Goal: Find specific page/section: Find specific page/section

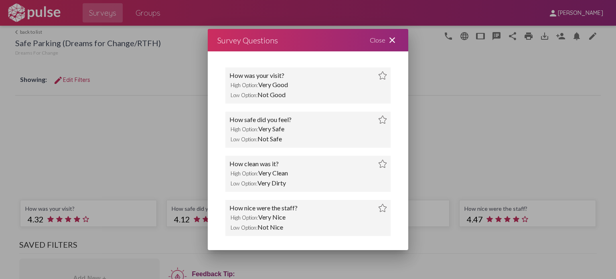
scroll to position [486, 0]
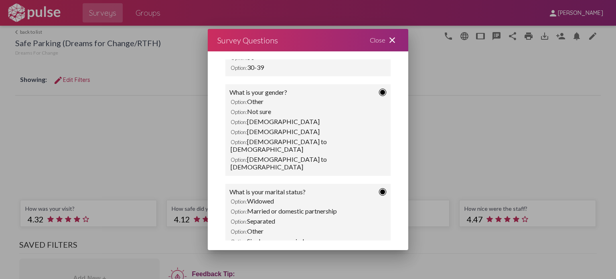
click at [26, 35] on div at bounding box center [308, 139] width 616 height 279
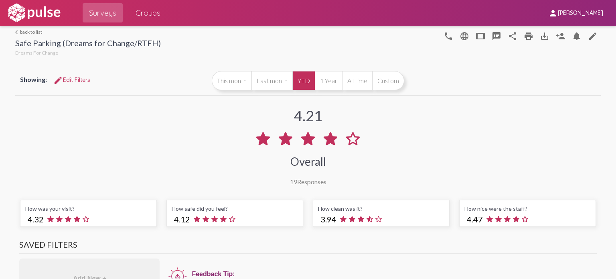
click at [32, 32] on link "arrow_back_ios back to list" at bounding box center [88, 32] width 146 height 6
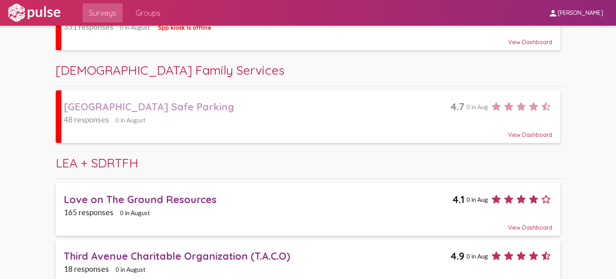
scroll to position [183, 0]
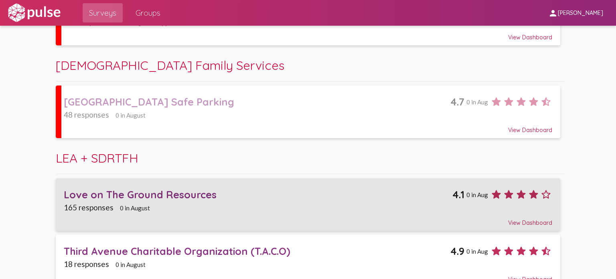
click at [212, 197] on div "Love on The Ground Resources" at bounding box center [258, 194] width 389 height 12
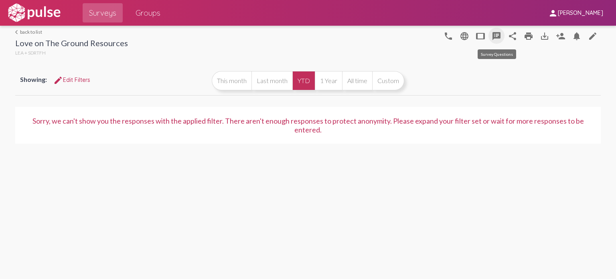
click at [498, 38] on mat-icon "speaker_notes" at bounding box center [497, 36] width 10 height 10
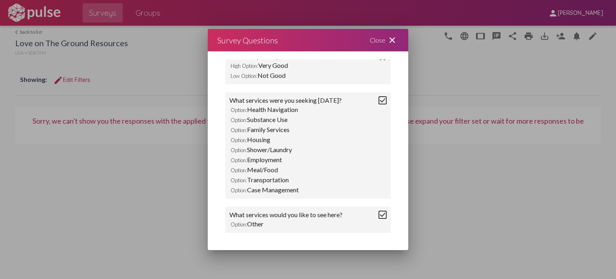
scroll to position [14, 0]
